Goal: Information Seeking & Learning: Learn about a topic

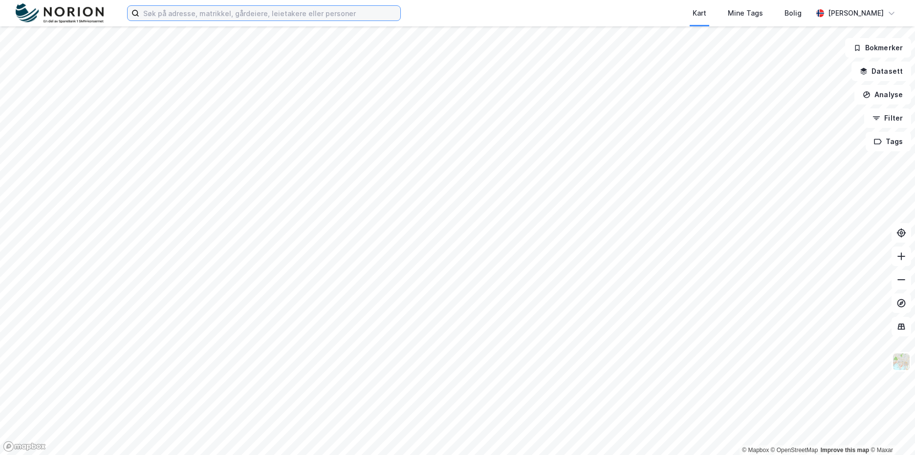
click at [301, 17] on input at bounding box center [269, 13] width 261 height 15
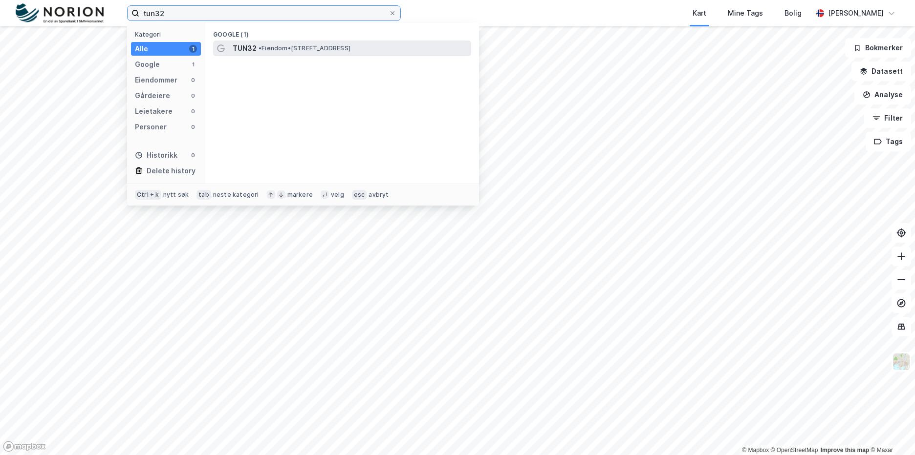
type input "tun32"
click at [299, 45] on span "• Eiendom • [STREET_ADDRESS]" at bounding box center [304, 48] width 92 height 8
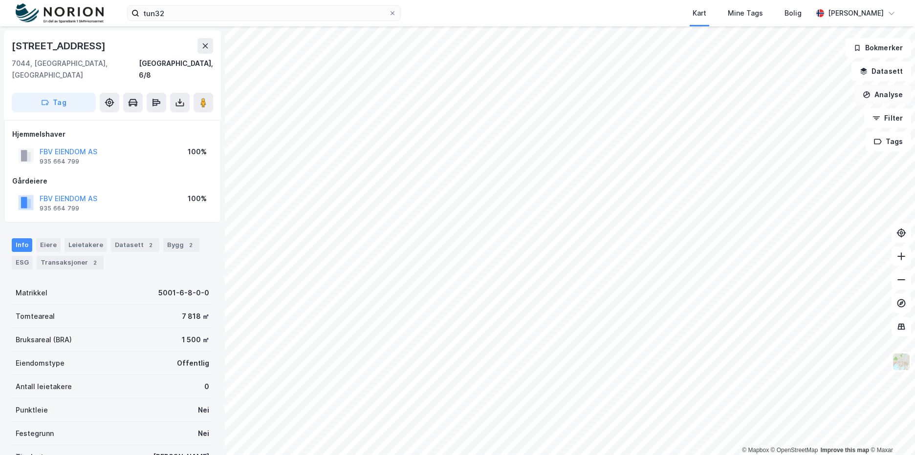
click at [907, 103] on button "Analyse" at bounding box center [882, 95] width 57 height 20
click at [878, 121] on icon "button" at bounding box center [876, 118] width 8 height 8
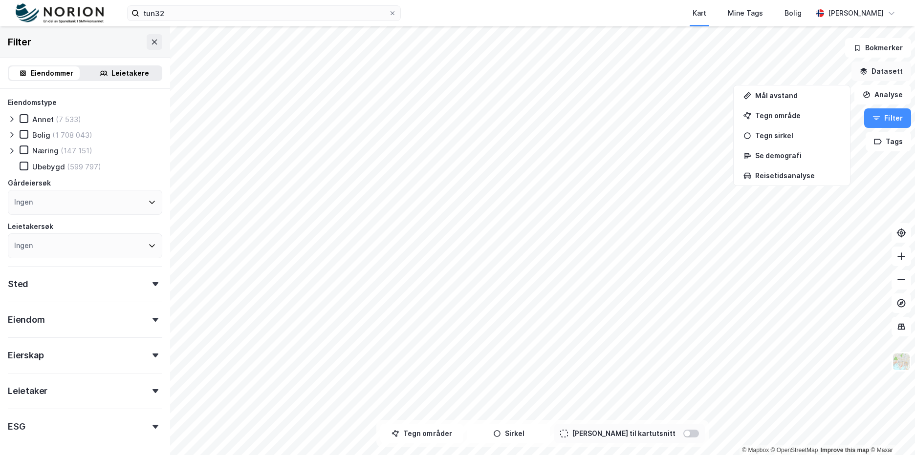
click at [877, 77] on button "Datasett" at bounding box center [881, 72] width 60 height 20
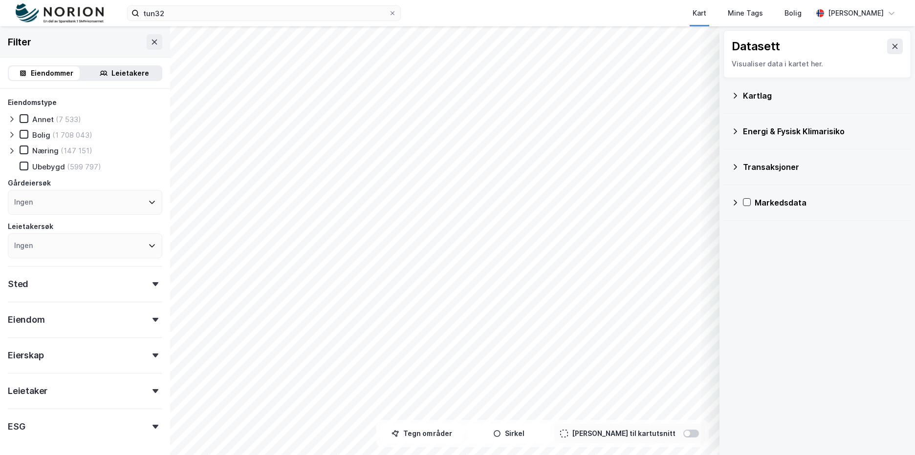
drag, startPoint x: 765, startPoint y: 166, endPoint x: 772, endPoint y: 145, distance: 22.4
click at [765, 166] on div "Transaksjoner" at bounding box center [823, 167] width 160 height 12
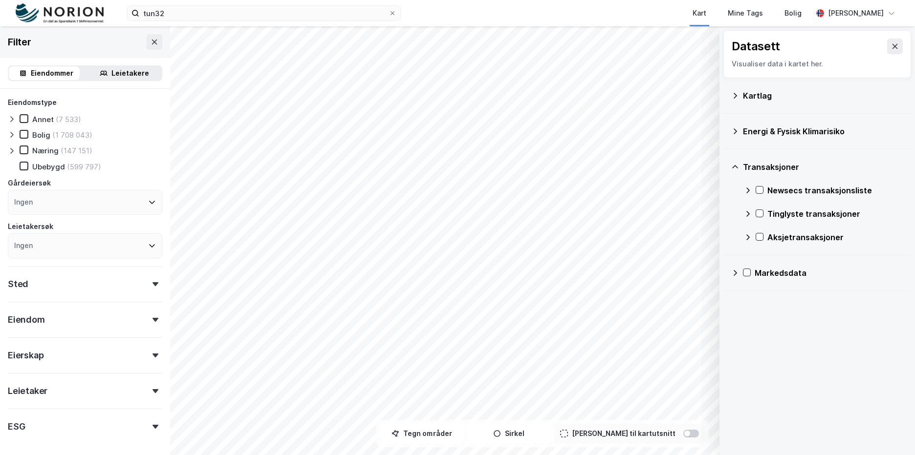
click at [779, 138] on div "Energi & Fysisk Klimarisiko" at bounding box center [817, 131] width 172 height 23
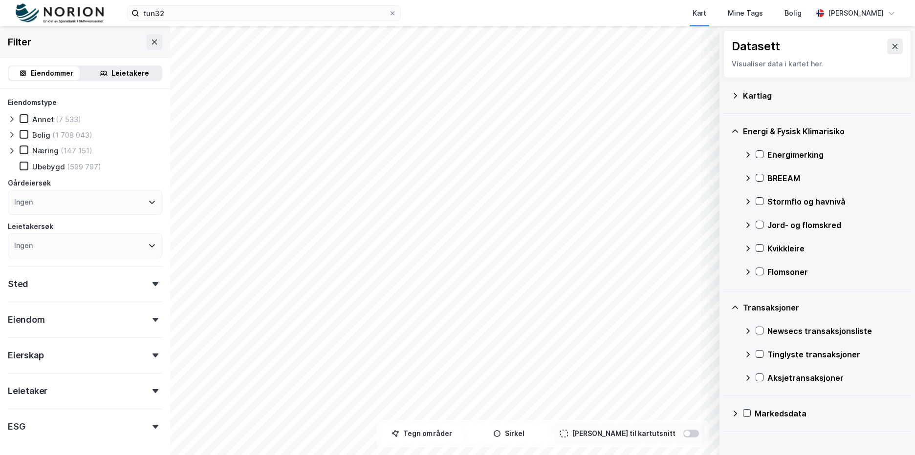
click at [774, 103] on div "Kartlag" at bounding box center [817, 95] width 172 height 23
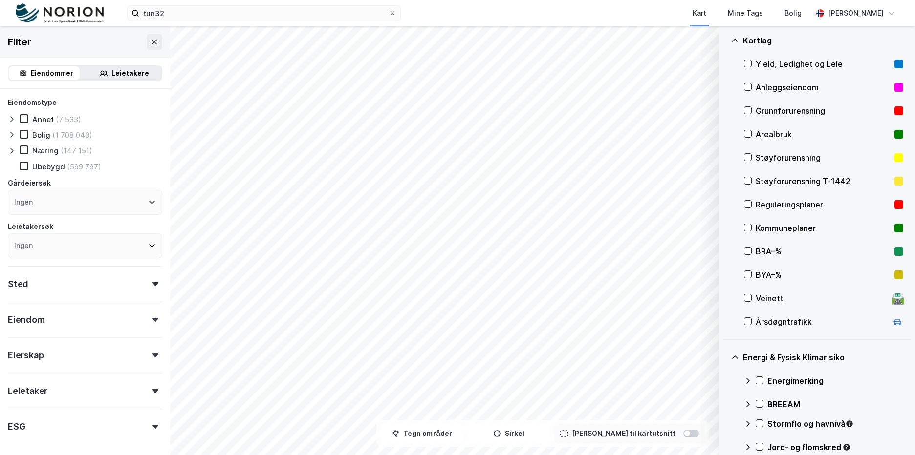
scroll to position [98, 0]
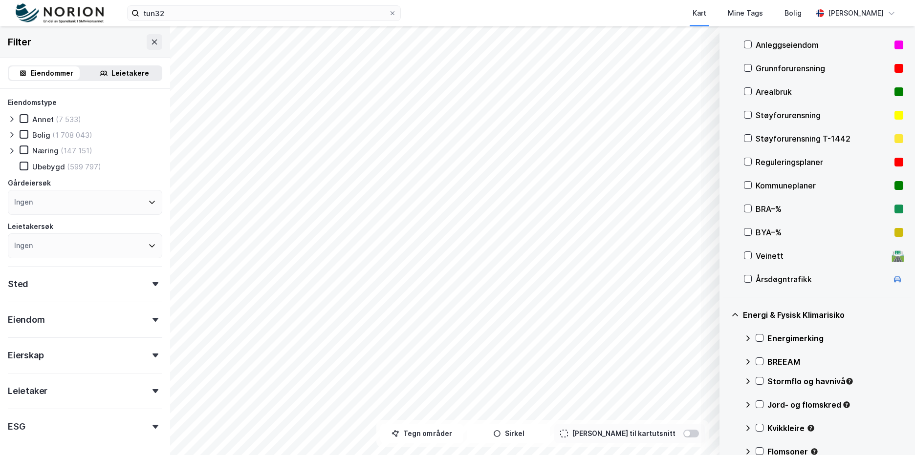
click at [769, 162] on div "Reguleringsplaner" at bounding box center [822, 162] width 135 height 12
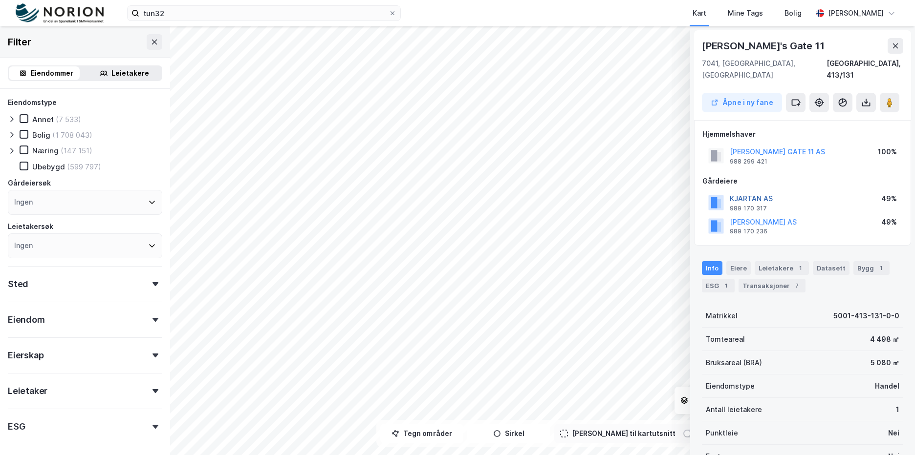
click at [0, 0] on button "KJARTAN AS" at bounding box center [0, 0] width 0 height 0
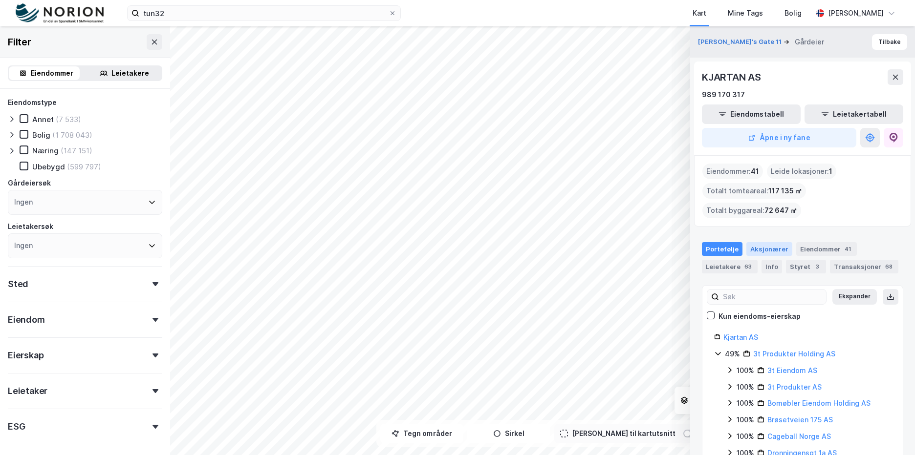
click at [761, 246] on div "Aksjonærer" at bounding box center [769, 249] width 46 height 14
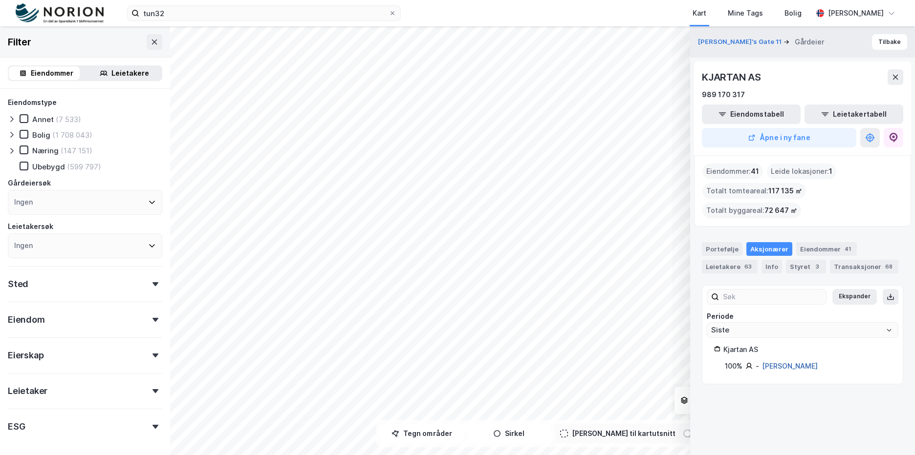
click at [812, 364] on link "[PERSON_NAME]" at bounding box center [790, 366] width 56 height 8
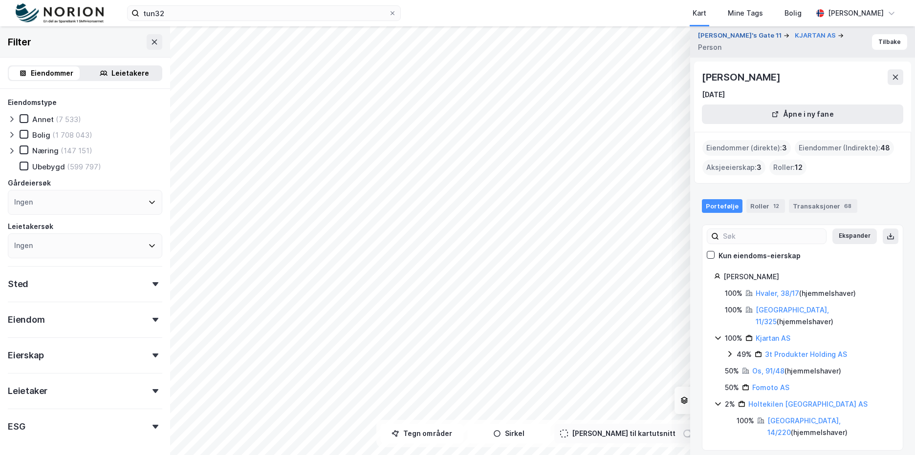
click at [754, 41] on button "[PERSON_NAME]'s Gate 11" at bounding box center [740, 36] width 85 height 10
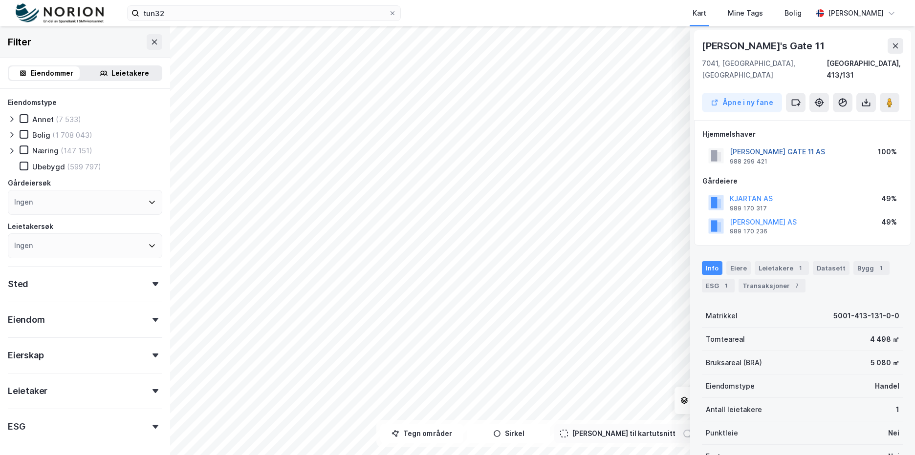
click at [0, 0] on button "[PERSON_NAME] GATE 11 AS" at bounding box center [0, 0] width 0 height 0
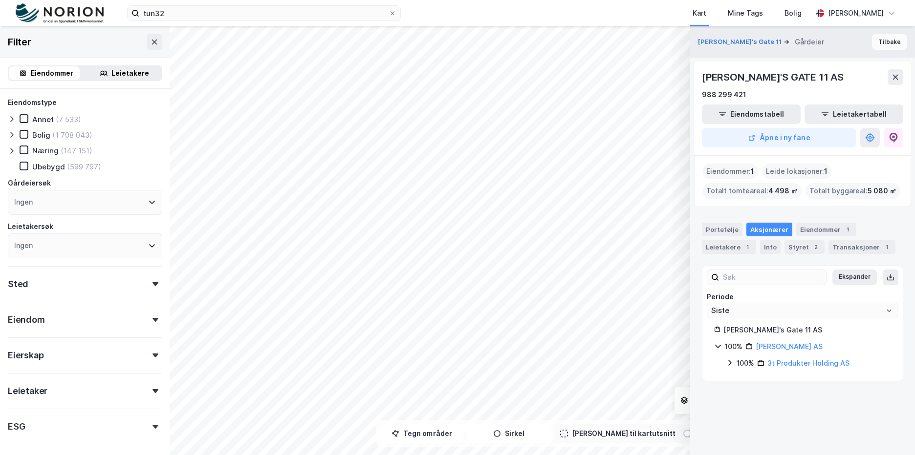
click at [889, 43] on button "Tilbake" at bounding box center [889, 42] width 35 height 16
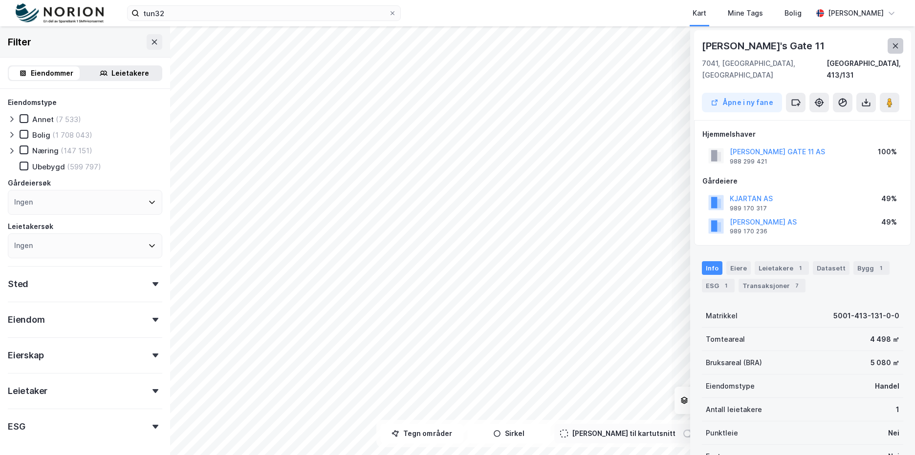
click at [894, 39] on button at bounding box center [895, 46] width 16 height 16
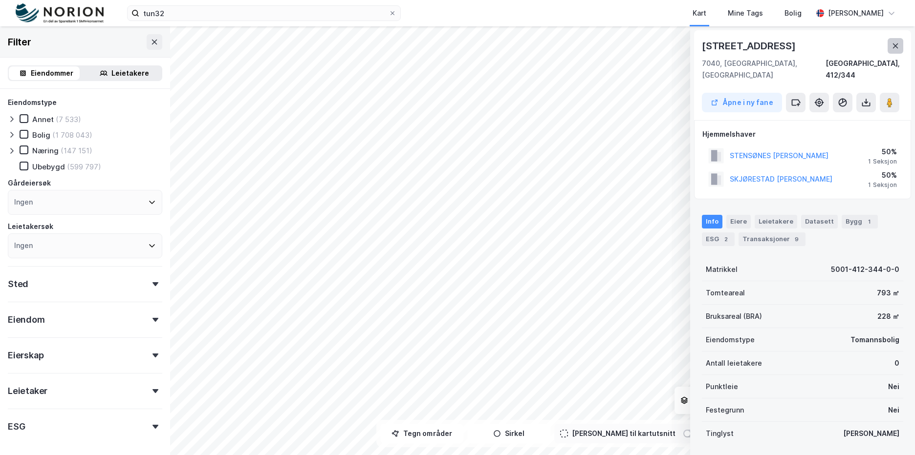
click at [897, 45] on icon at bounding box center [895, 46] width 8 height 8
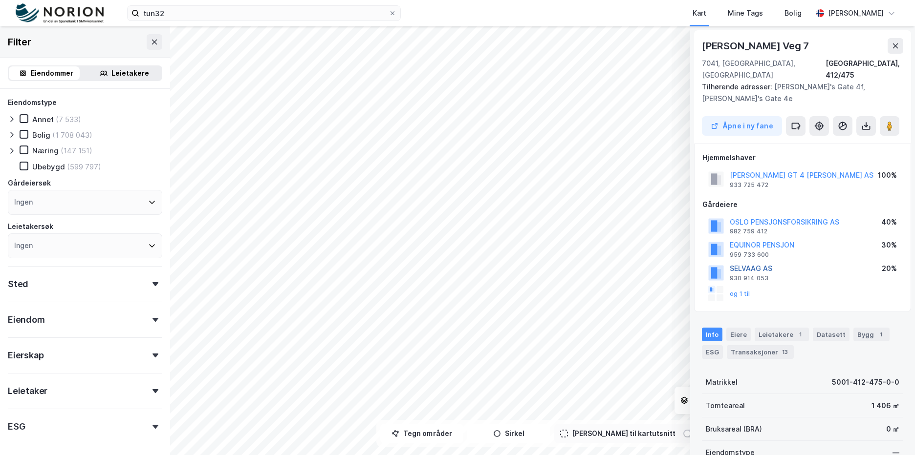
click at [0, 0] on button "SELVAAG AS" at bounding box center [0, 0] width 0 height 0
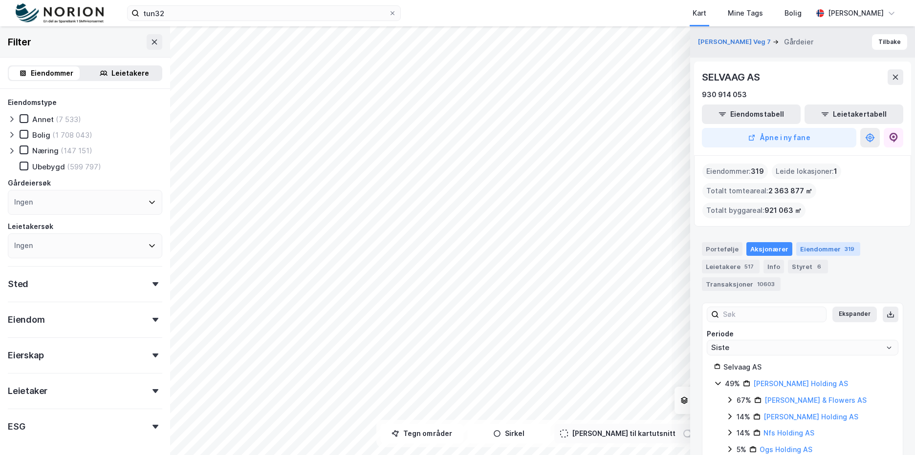
click at [818, 249] on div "Eiendommer 319" at bounding box center [828, 249] width 64 height 14
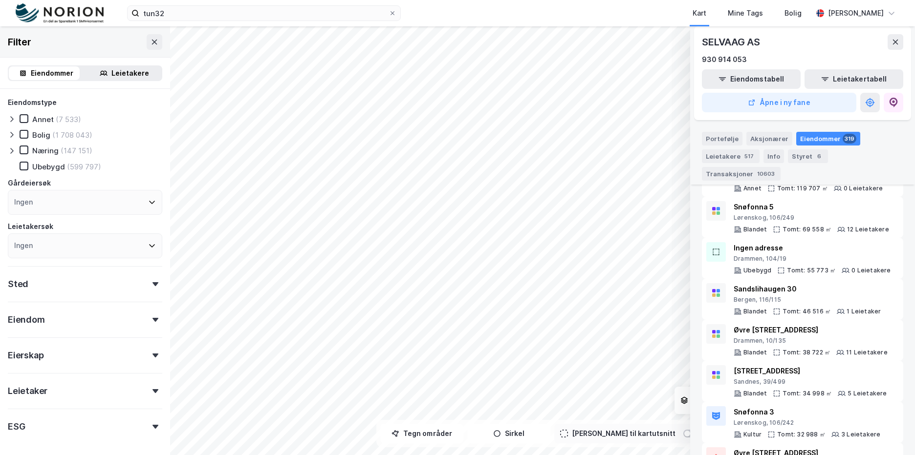
scroll to position [440, 0]
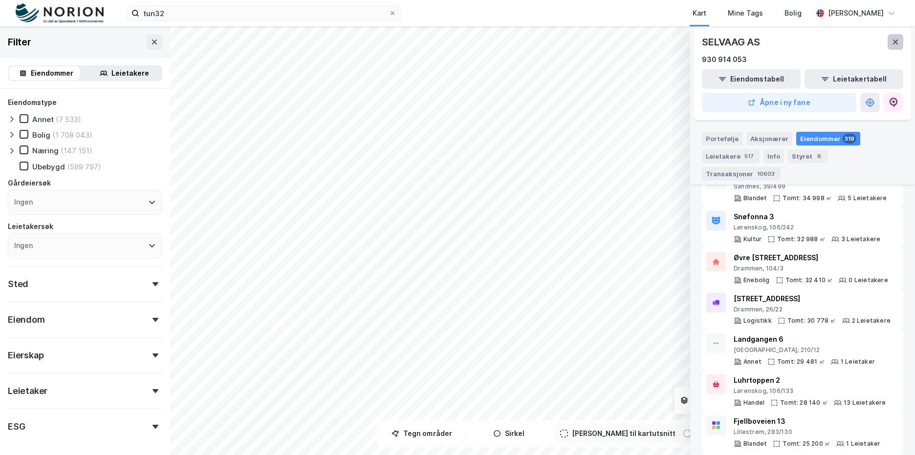
click at [896, 42] on icon at bounding box center [895, 42] width 5 height 5
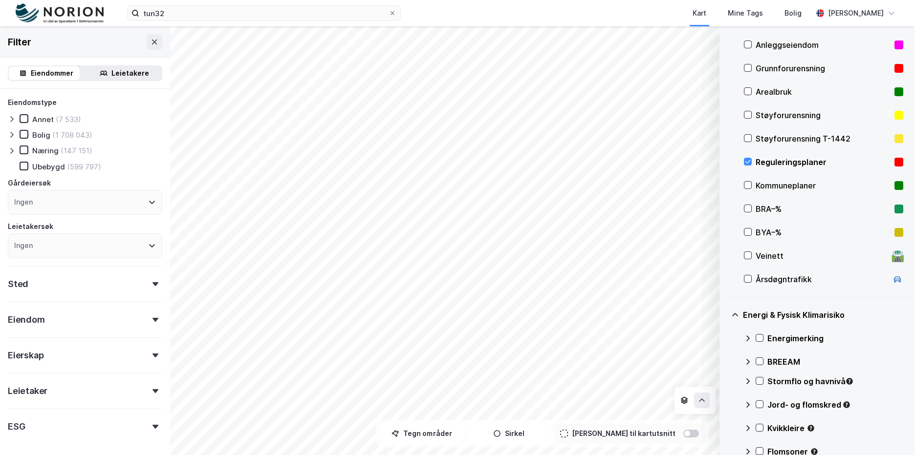
click at [782, 160] on div "Reguleringsplaner" at bounding box center [822, 162] width 135 height 12
click at [787, 181] on div "Kommuneplaner" at bounding box center [822, 186] width 135 height 12
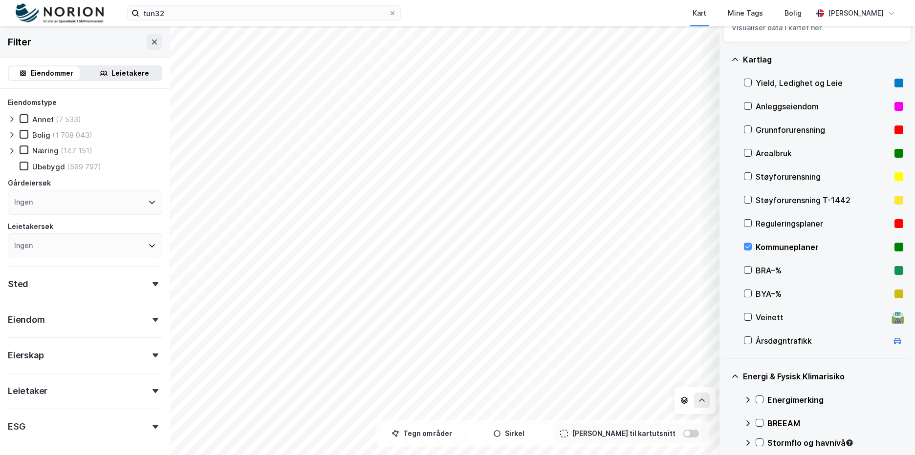
scroll to position [0, 0]
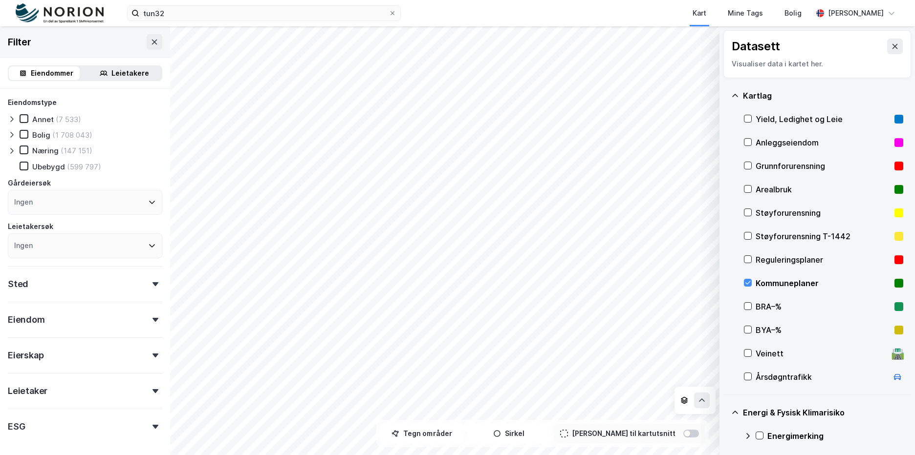
click at [802, 285] on div "Kommuneplaner" at bounding box center [822, 283] width 135 height 12
click at [795, 285] on div "Kommuneplaner" at bounding box center [822, 283] width 135 height 12
click at [789, 287] on div "Kommuneplaner" at bounding box center [822, 283] width 135 height 12
click at [748, 259] on icon at bounding box center [747, 259] width 5 height 3
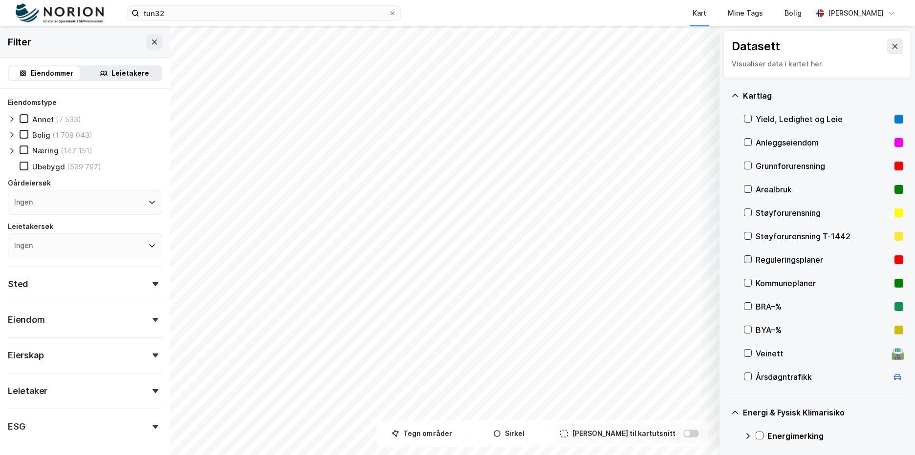
click at [748, 259] on icon at bounding box center [747, 259] width 5 height 3
click at [756, 257] on div "Reguleringsplaner" at bounding box center [822, 260] width 135 height 12
click at [891, 49] on icon at bounding box center [895, 47] width 8 height 8
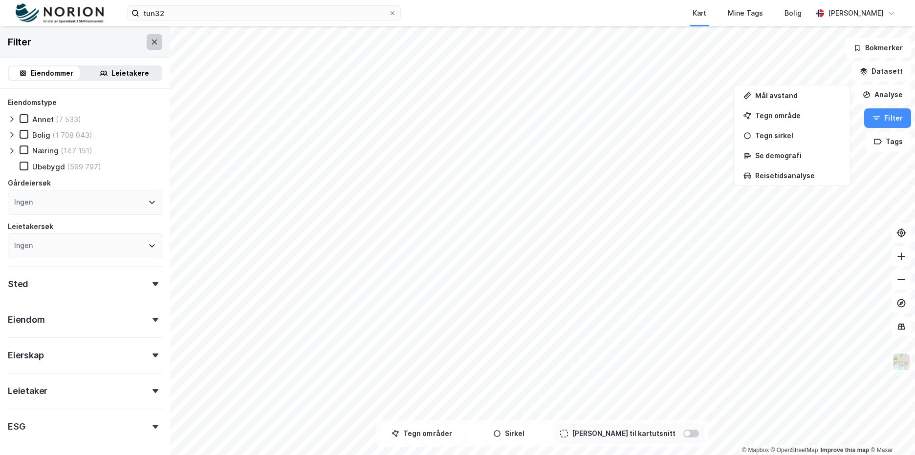
click at [152, 41] on icon at bounding box center [154, 41] width 5 height 5
